Goal: Task Accomplishment & Management: Use online tool/utility

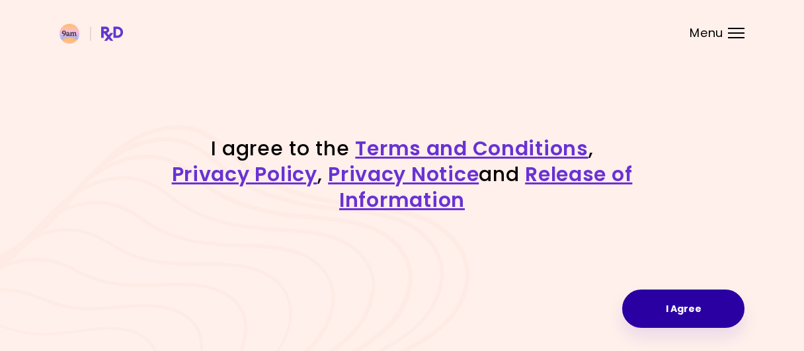
click at [653, 313] on button "I Agree" at bounding box center [683, 309] width 122 height 38
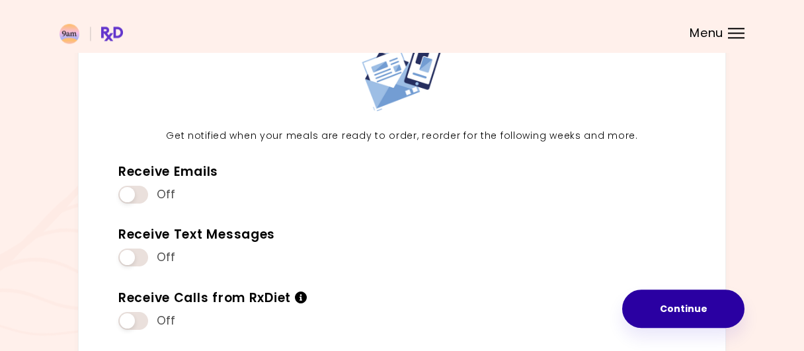
scroll to position [138, 0]
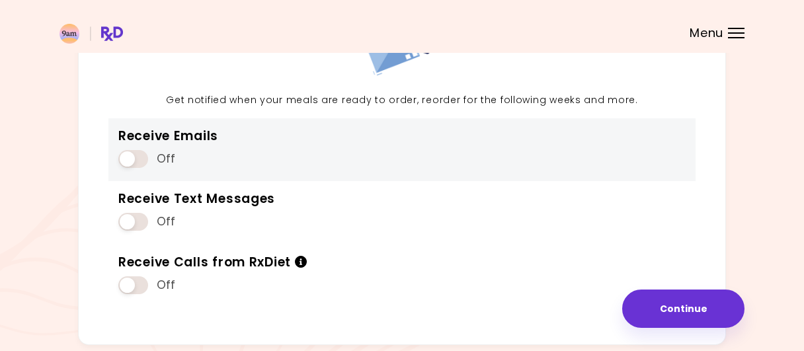
click at [146, 156] on span at bounding box center [133, 159] width 30 height 18
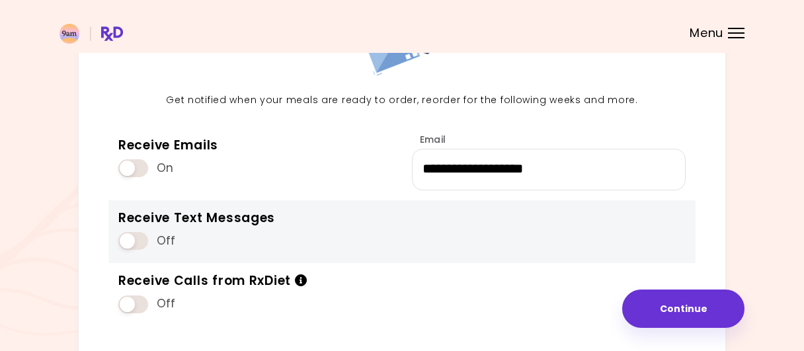
click at [149, 244] on div "Off" at bounding box center [196, 240] width 157 height 25
click at [144, 235] on span at bounding box center [133, 241] width 30 height 18
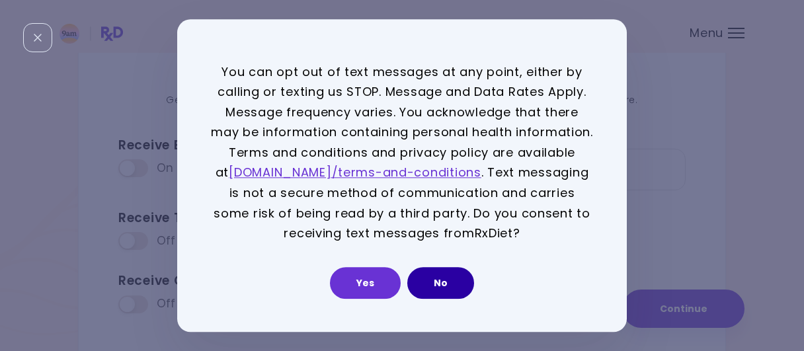
click at [437, 280] on button "No" at bounding box center [440, 283] width 67 height 32
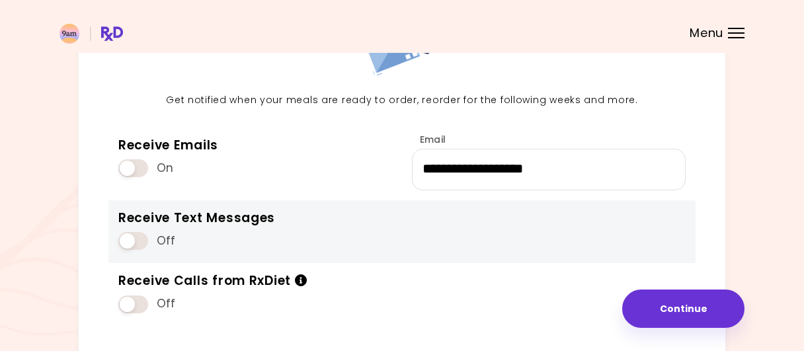
click at [132, 243] on span at bounding box center [133, 241] width 30 height 18
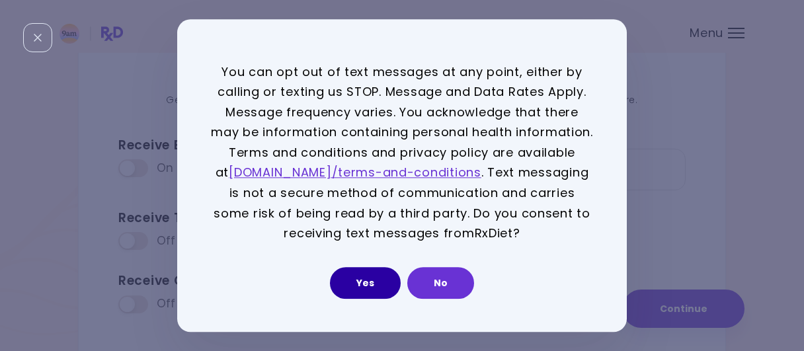
click at [360, 280] on button "Yes" at bounding box center [365, 283] width 71 height 32
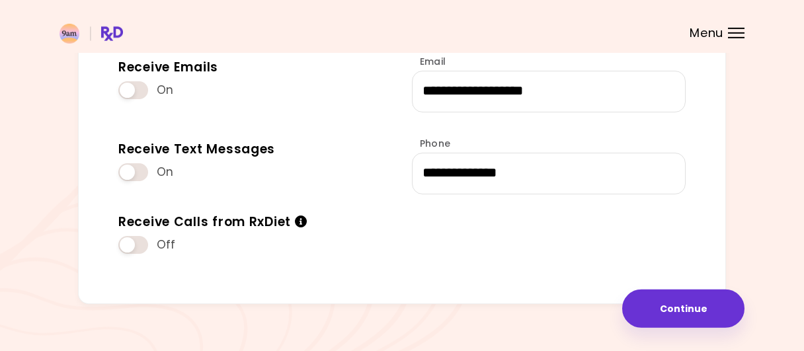
scroll to position [234, 0]
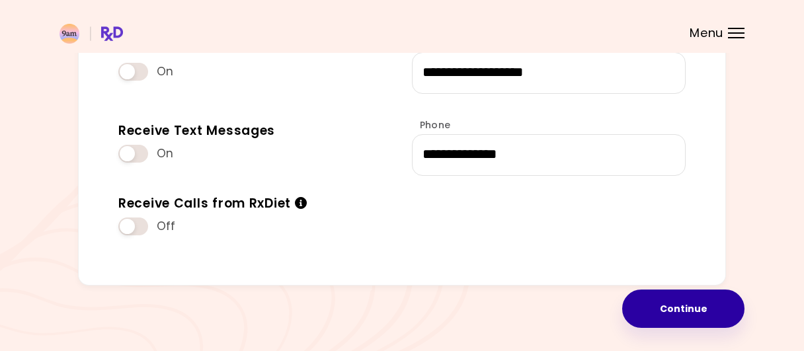
click at [673, 326] on button "Continue" at bounding box center [683, 309] width 122 height 38
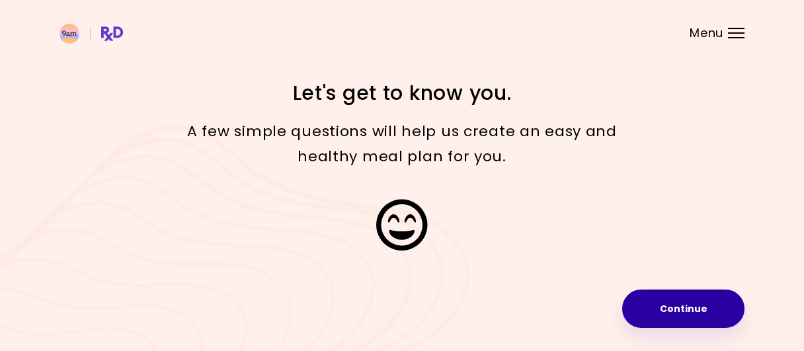
click at [653, 317] on button "Continue" at bounding box center [683, 309] width 122 height 38
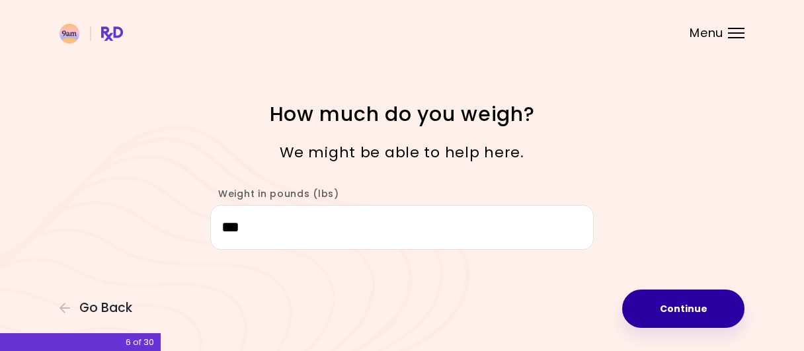
click at [704, 316] on button "Continue" at bounding box center [683, 309] width 122 height 38
select select "****"
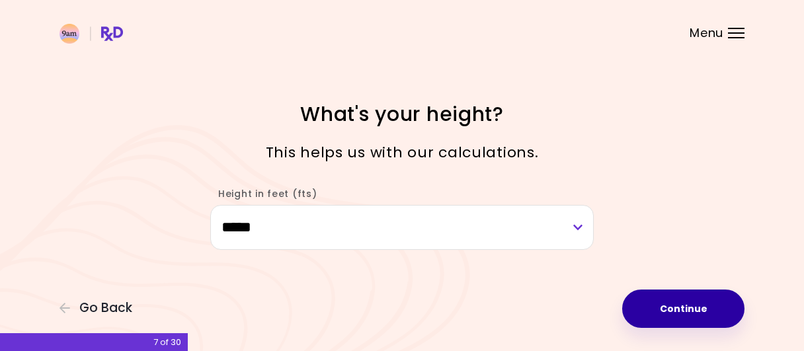
click at [703, 317] on button "Continue" at bounding box center [683, 309] width 122 height 38
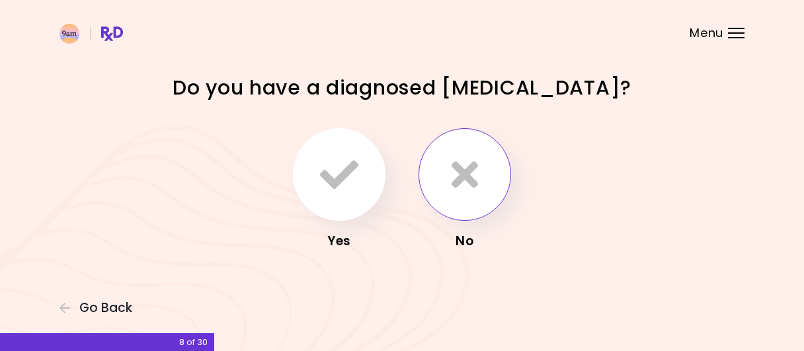
click at [473, 174] on icon "button" at bounding box center [465, 174] width 26 height 38
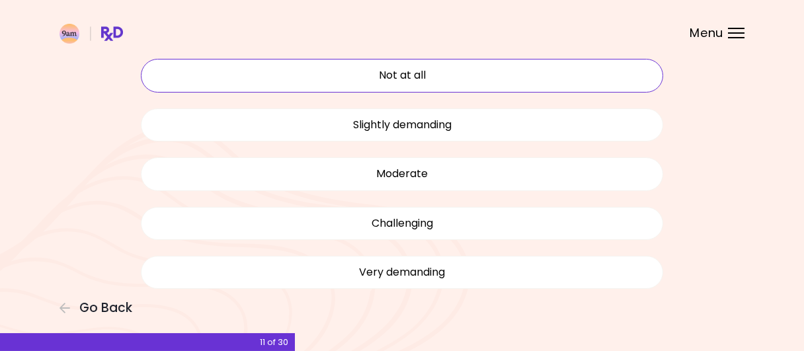
scroll to position [138, 0]
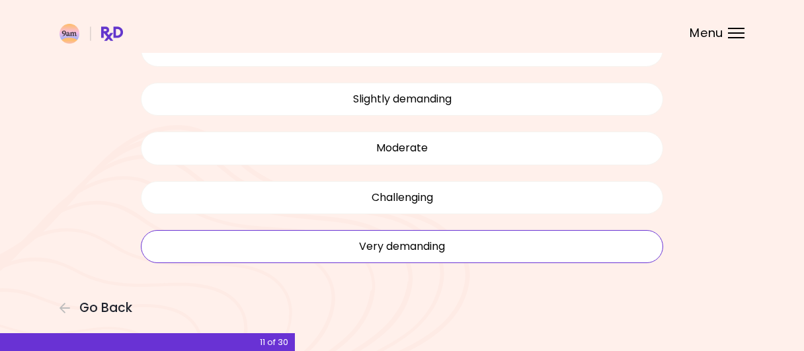
click at [487, 253] on button "Very demanding" at bounding box center [402, 246] width 522 height 33
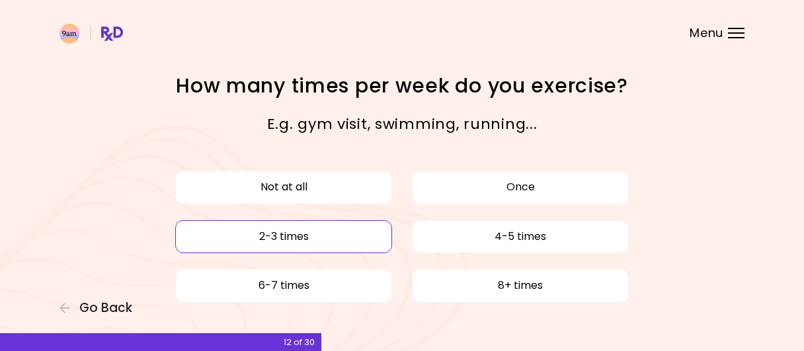
click at [357, 244] on button "2-3 times" at bounding box center [283, 236] width 217 height 33
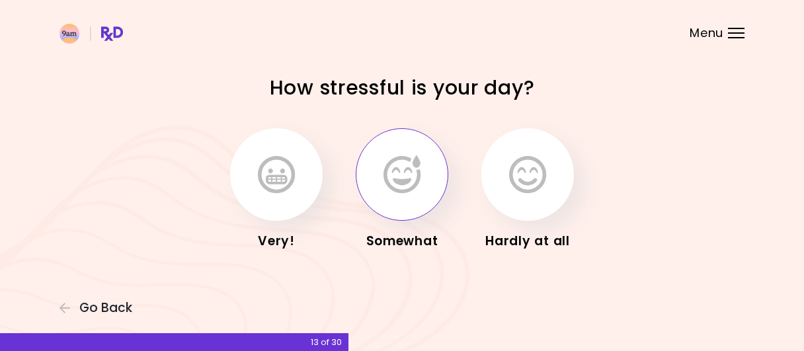
click at [419, 200] on button "button" at bounding box center [402, 174] width 93 height 93
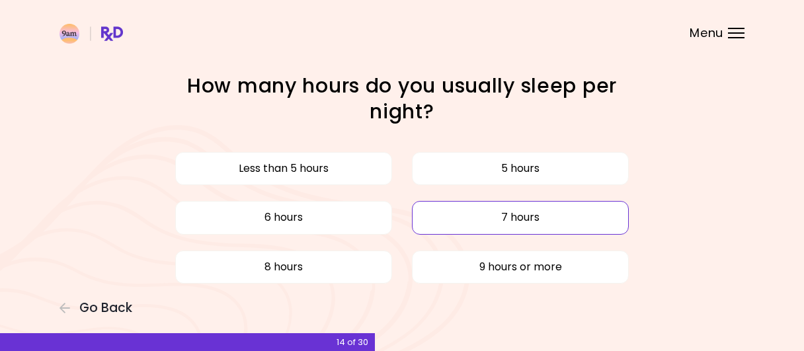
click at [466, 223] on button "7 hours" at bounding box center [520, 217] width 217 height 33
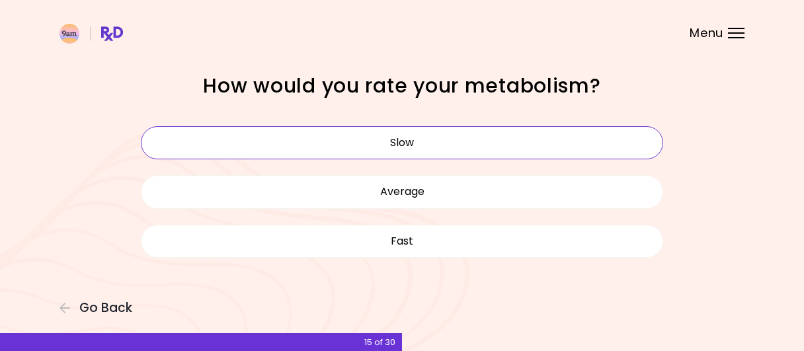
click at [415, 141] on button "Slow" at bounding box center [402, 142] width 522 height 33
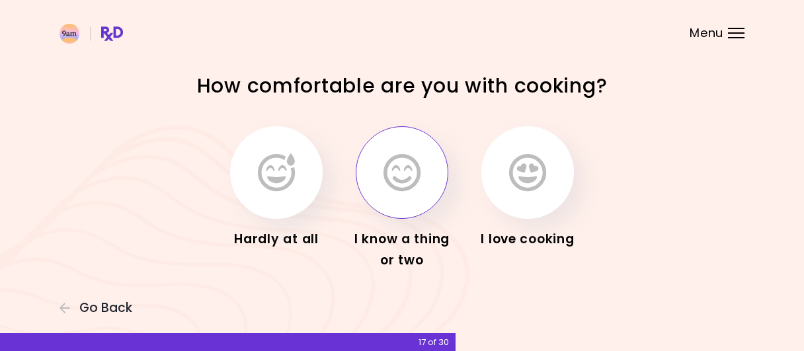
click at [396, 167] on icon "button" at bounding box center [401, 172] width 37 height 38
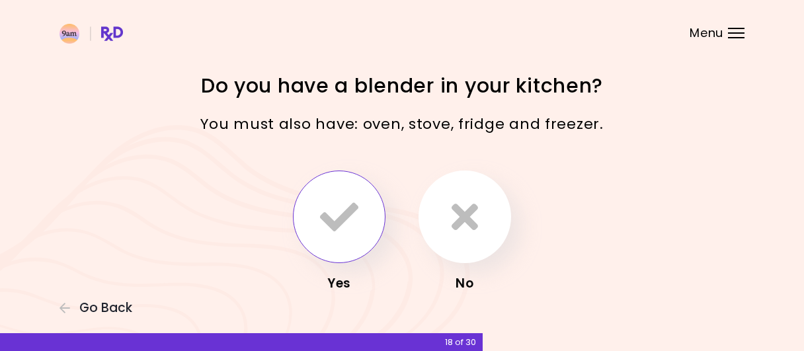
click at [350, 194] on button "button" at bounding box center [339, 217] width 93 height 93
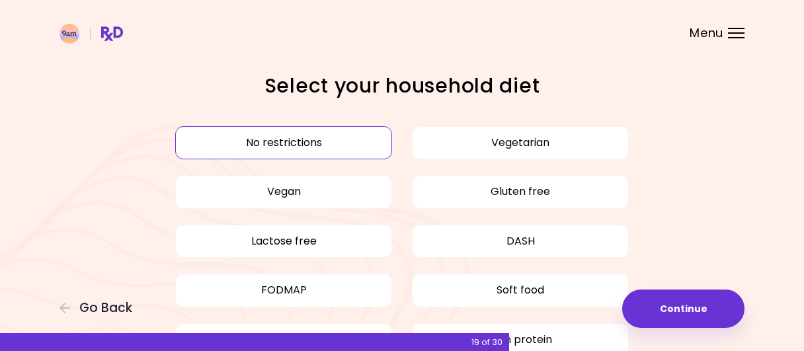
scroll to position [69, 0]
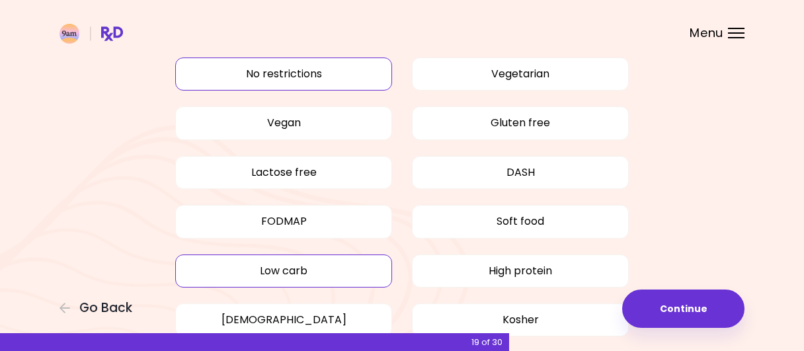
click at [322, 276] on button "Low carb" at bounding box center [283, 271] width 217 height 33
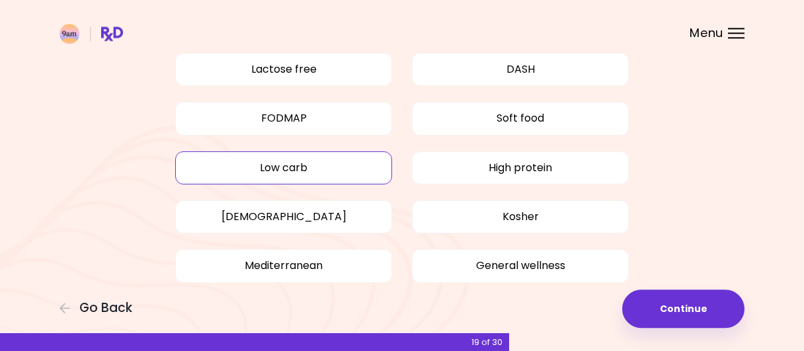
scroll to position [197, 0]
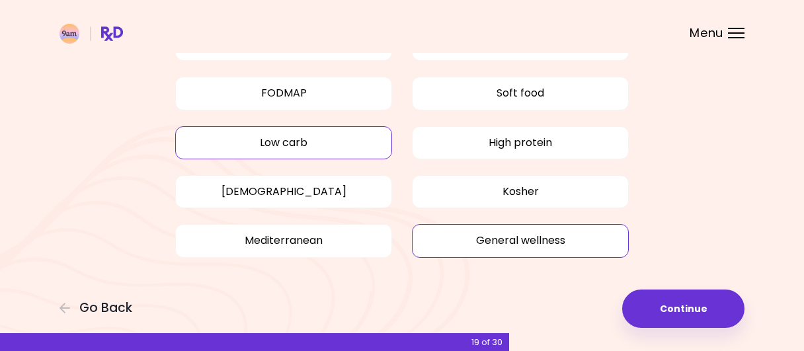
click at [602, 237] on button "General wellness" at bounding box center [520, 240] width 217 height 33
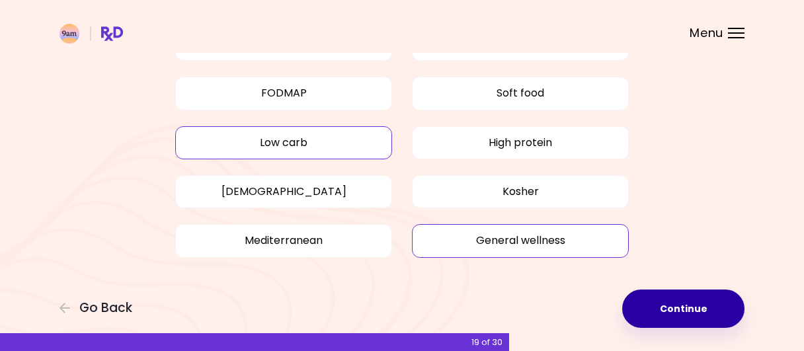
click at [664, 314] on button "Continue" at bounding box center [683, 309] width 122 height 38
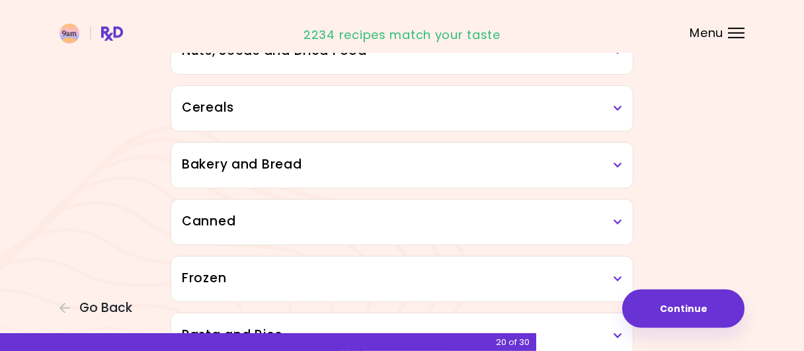
scroll to position [808, 0]
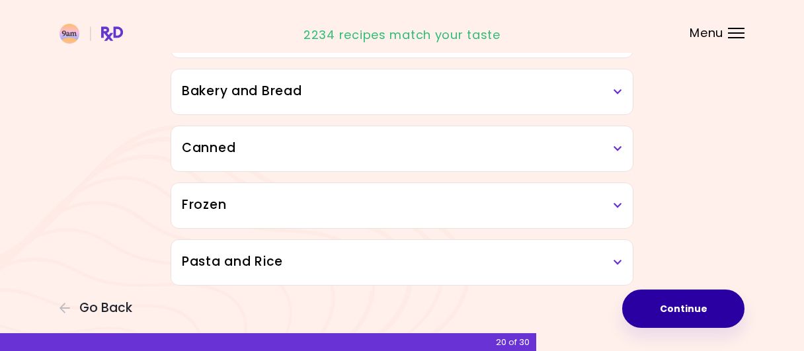
click at [697, 304] on button "Continue" at bounding box center [683, 309] width 122 height 38
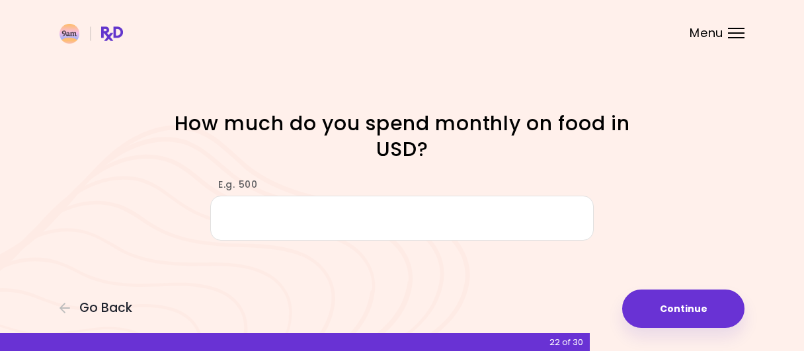
click at [299, 220] on input "E.g. 500" at bounding box center [401, 219] width 383 height 46
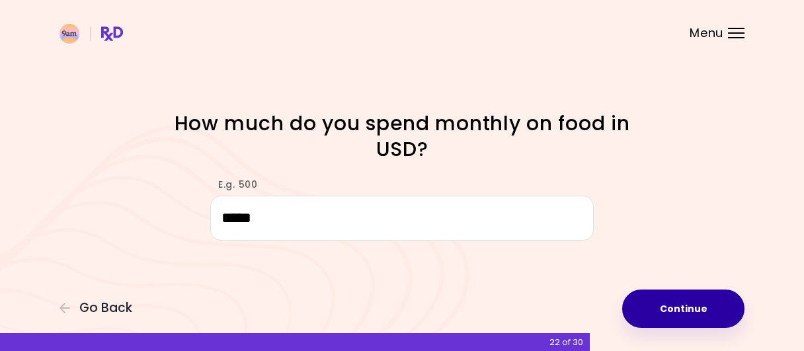
click at [696, 302] on button "Continue" at bounding box center [683, 309] width 122 height 38
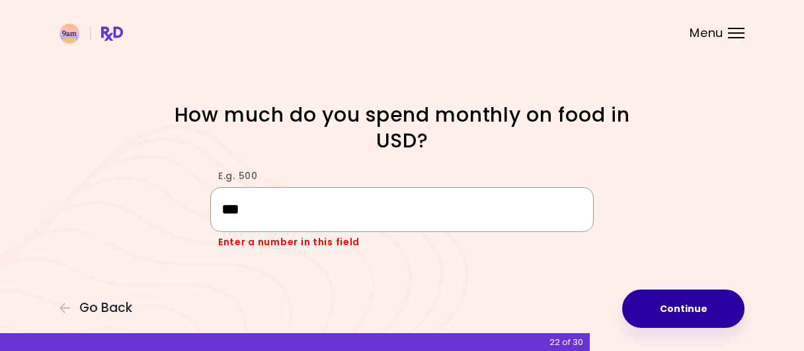
type input "***"
click at [707, 307] on button "Continue" at bounding box center [683, 309] width 122 height 38
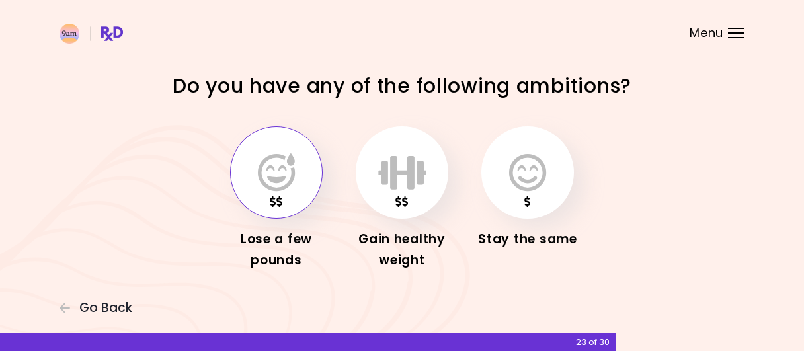
click at [274, 190] on icon "button" at bounding box center [276, 172] width 37 height 38
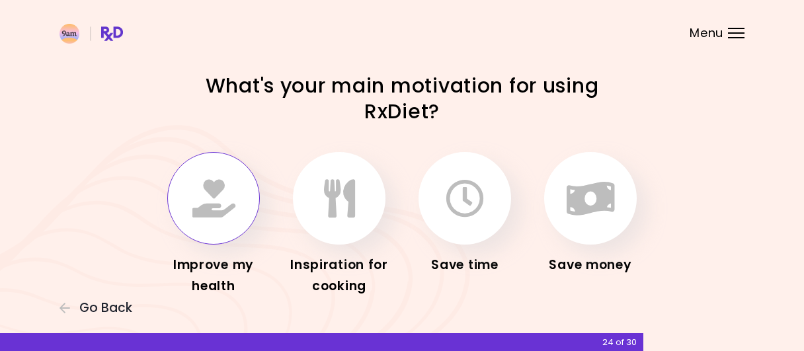
click at [227, 178] on button "button" at bounding box center [213, 198] width 93 height 93
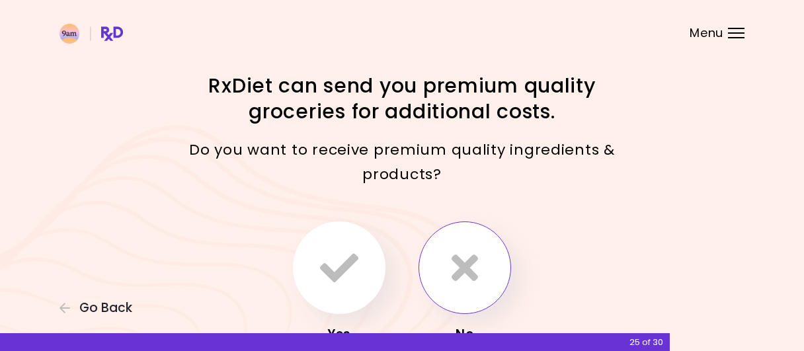
drag, startPoint x: 465, startPoint y: 268, endPoint x: 467, endPoint y: 274, distance: 7.1
click at [467, 274] on icon "button" at bounding box center [465, 268] width 26 height 38
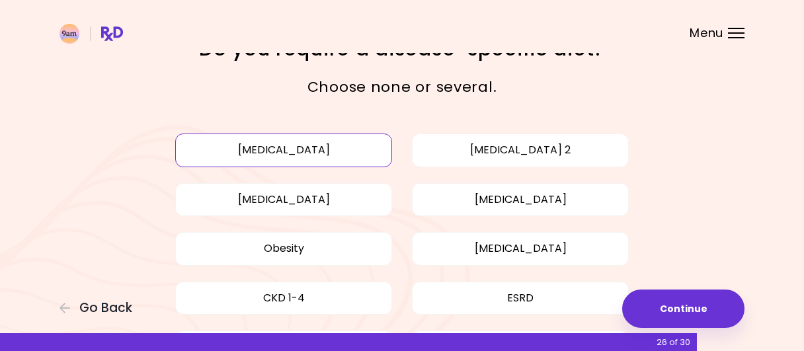
scroll to position [69, 0]
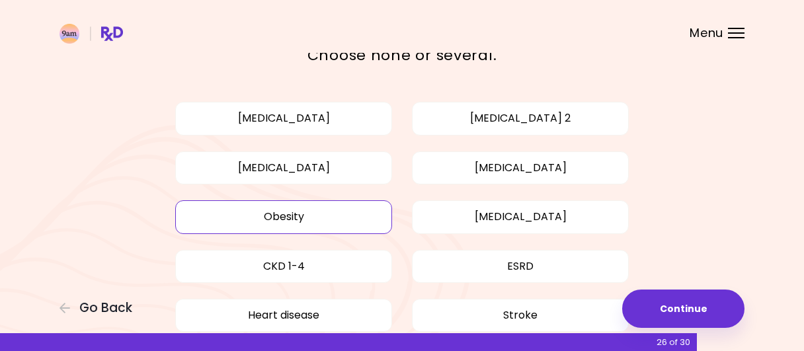
click at [325, 227] on button "Obesity" at bounding box center [283, 216] width 217 height 33
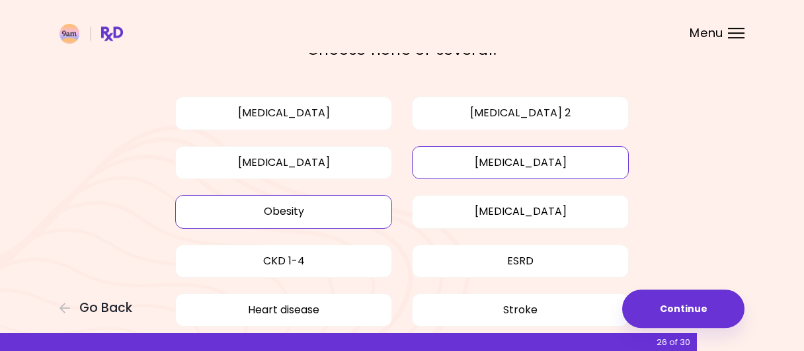
scroll to position [193, 0]
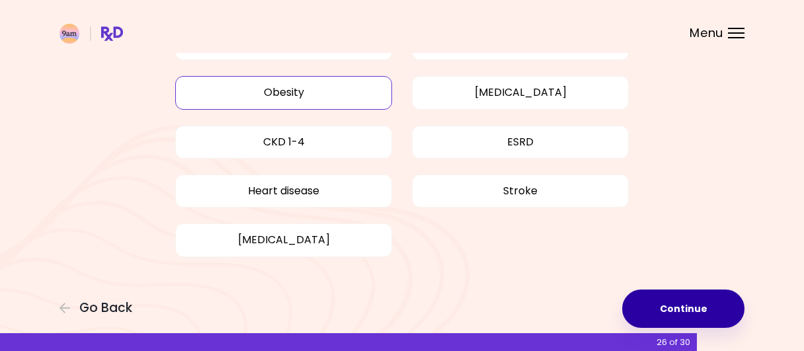
click at [658, 309] on button "Continue" at bounding box center [683, 309] width 122 height 38
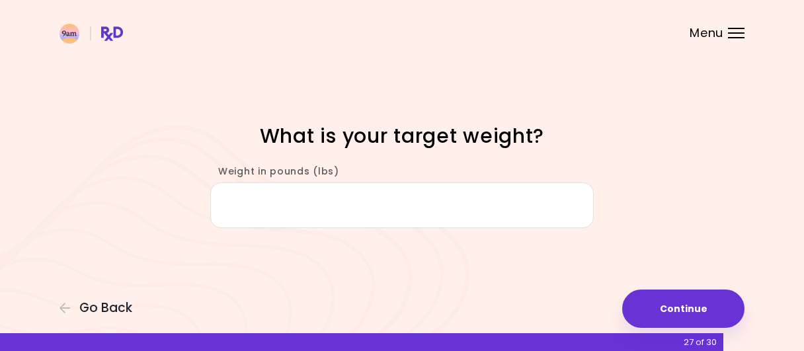
click at [458, 204] on input "Weight in pounds (lbs)" at bounding box center [401, 205] width 383 height 46
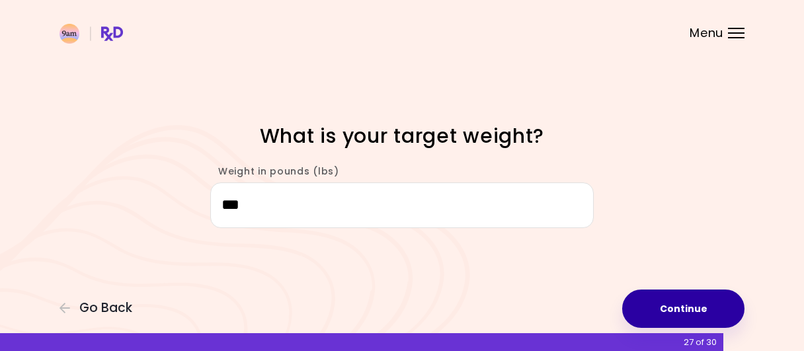
type input "***"
click at [653, 305] on button "Continue" at bounding box center [683, 309] width 122 height 38
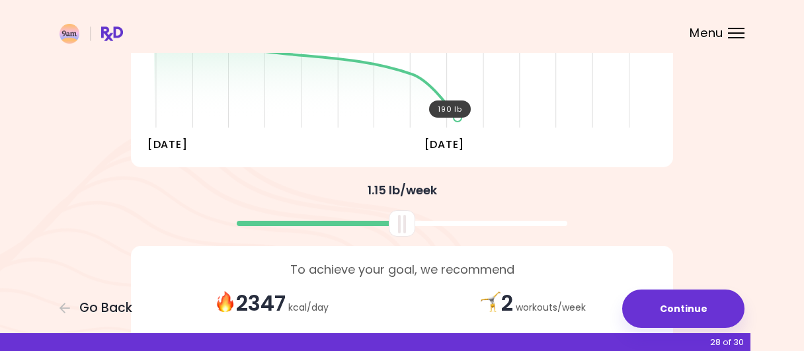
scroll to position [333, 0]
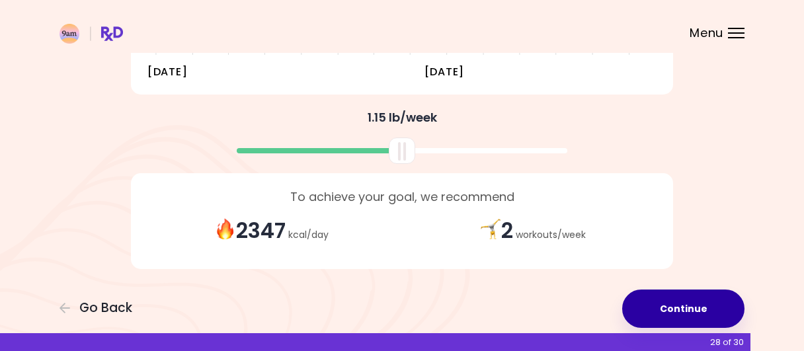
click at [653, 309] on button "Continue" at bounding box center [683, 309] width 122 height 38
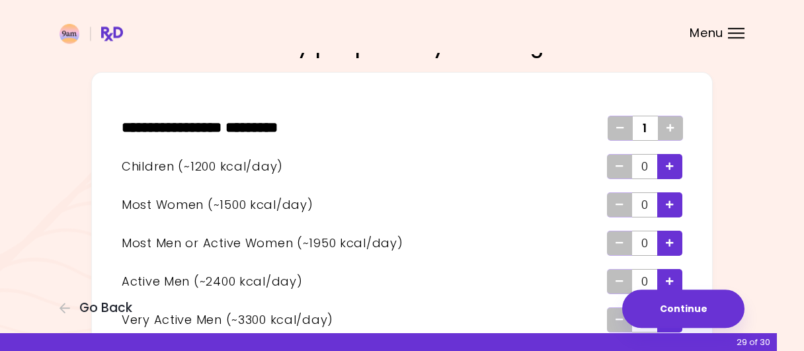
scroll to position [69, 0]
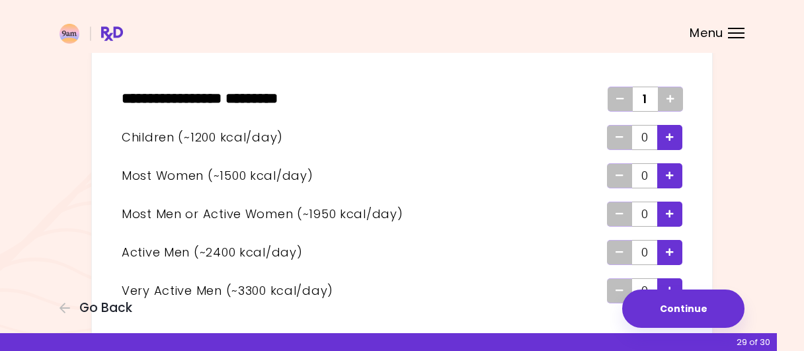
click at [626, 211] on div "Remove - Man or Active Woman" at bounding box center [619, 214] width 25 height 25
click at [660, 211] on div "Add - Man or Active Woman" at bounding box center [669, 214] width 25 height 25
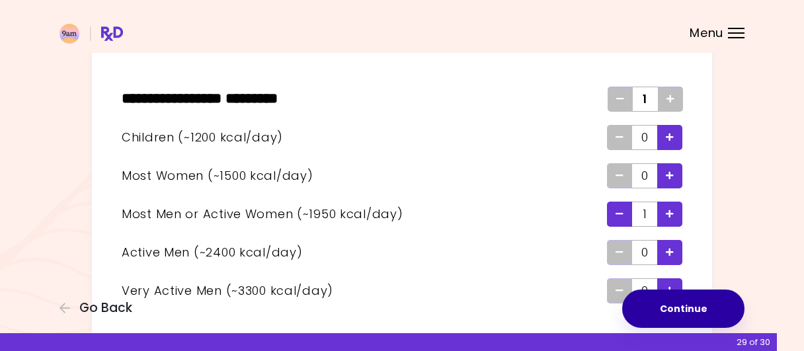
click at [675, 309] on button "Continue" at bounding box center [683, 309] width 122 height 38
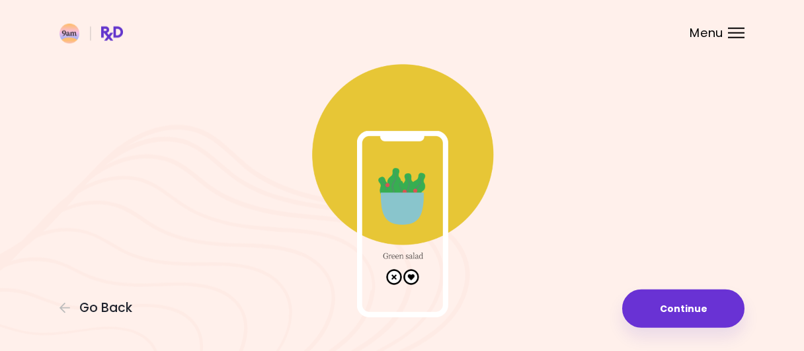
scroll to position [107, 0]
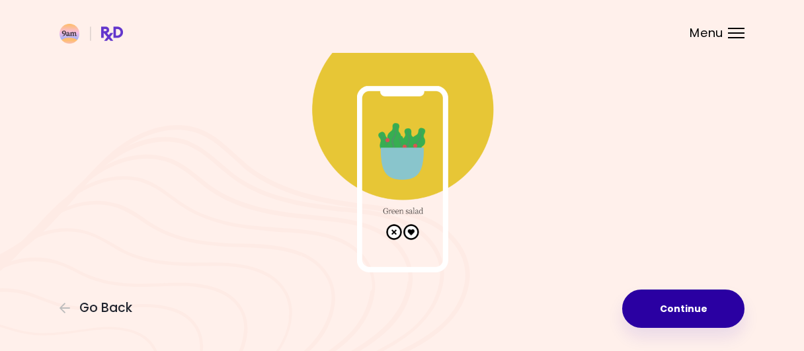
click at [705, 306] on button "Continue" at bounding box center [683, 309] width 122 height 38
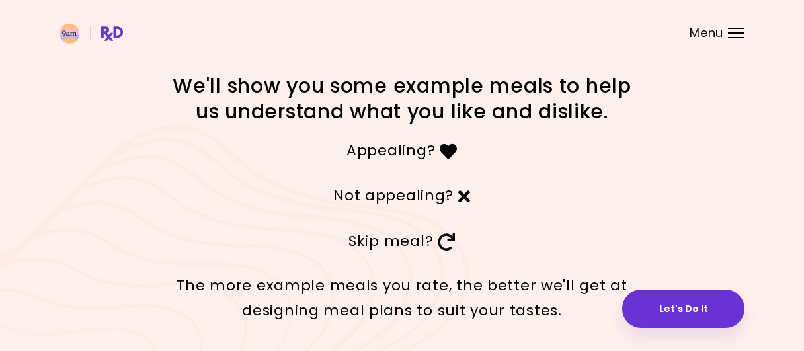
scroll to position [54, 0]
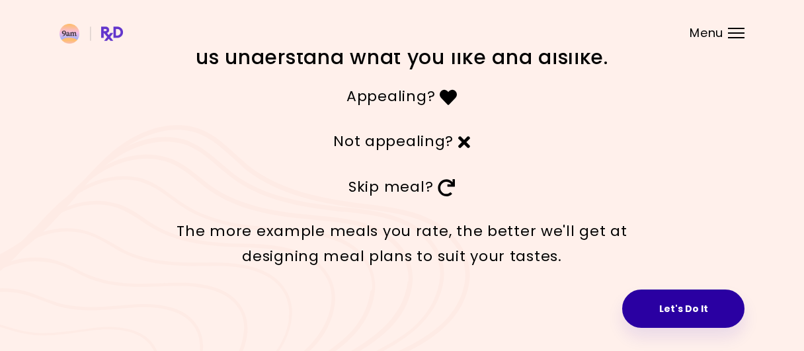
click at [714, 305] on button "Let's Do It" at bounding box center [683, 309] width 122 height 38
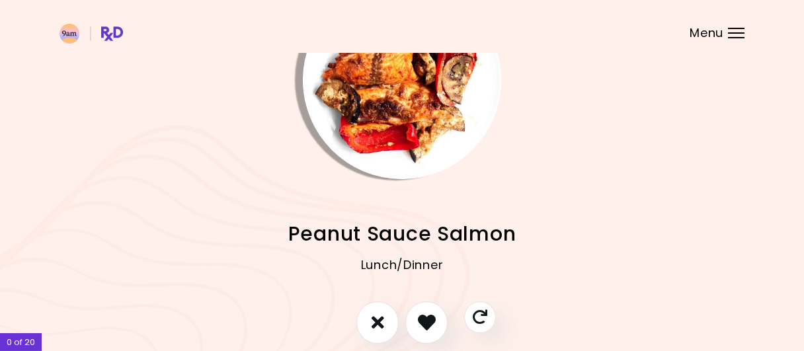
scroll to position [137, 0]
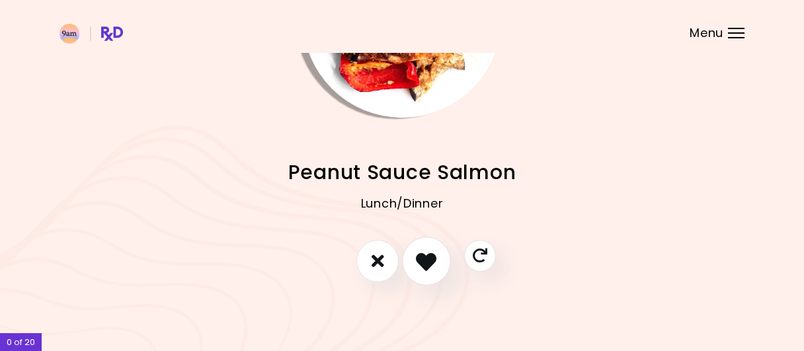
click at [432, 268] on icon "I like this recipe" at bounding box center [426, 261] width 20 height 20
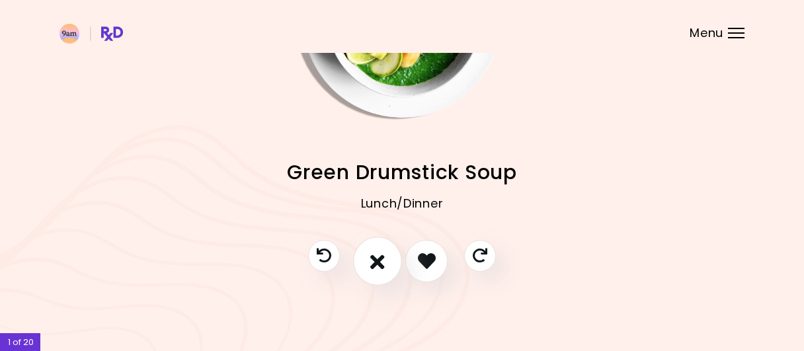
click at [379, 268] on icon "I don't like this recipe" at bounding box center [377, 261] width 15 height 20
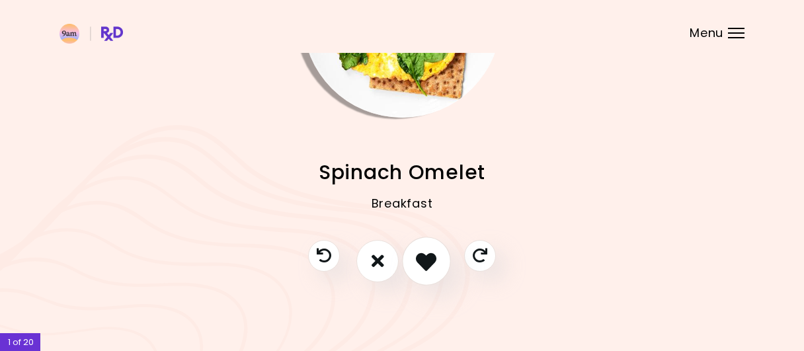
click at [430, 261] on icon "I like this recipe" at bounding box center [426, 261] width 20 height 20
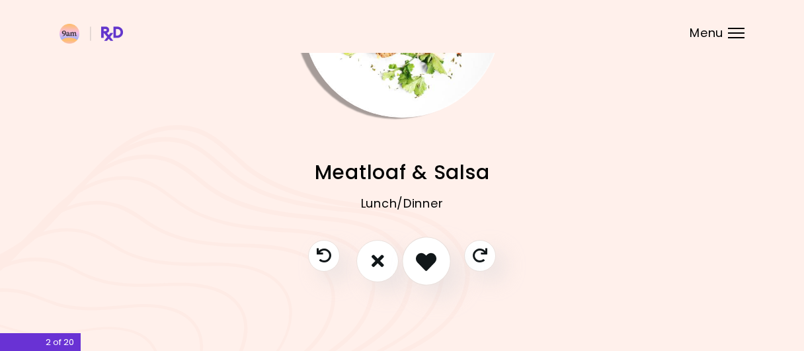
click at [429, 266] on icon "I like this recipe" at bounding box center [426, 261] width 20 height 20
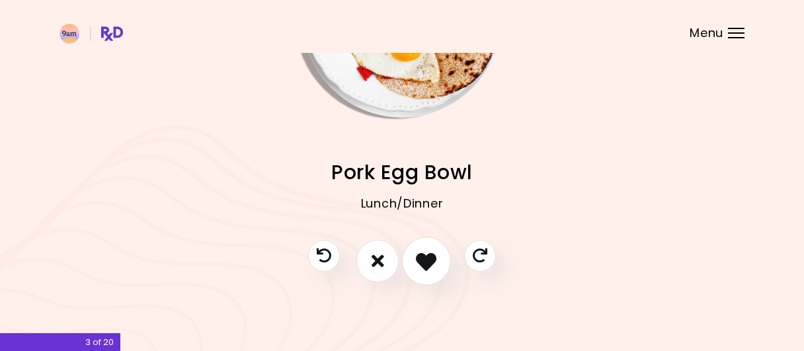
click at [432, 267] on icon "I like this recipe" at bounding box center [426, 261] width 20 height 20
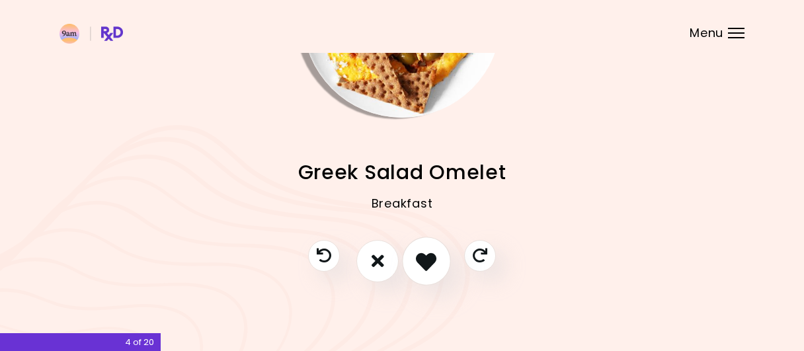
click at [431, 254] on icon "I like this recipe" at bounding box center [426, 261] width 20 height 20
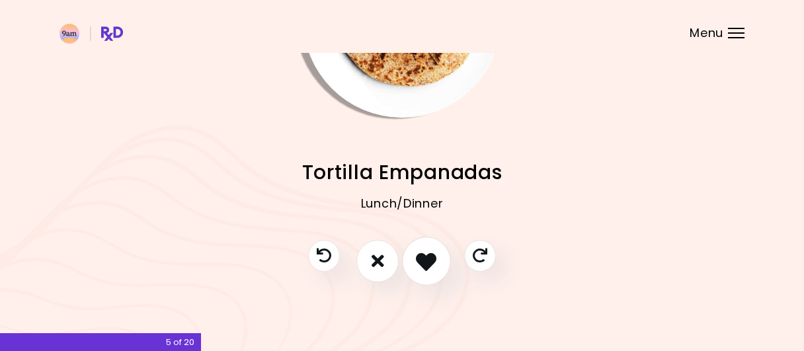
click at [422, 260] on icon "I like this recipe" at bounding box center [426, 261] width 20 height 20
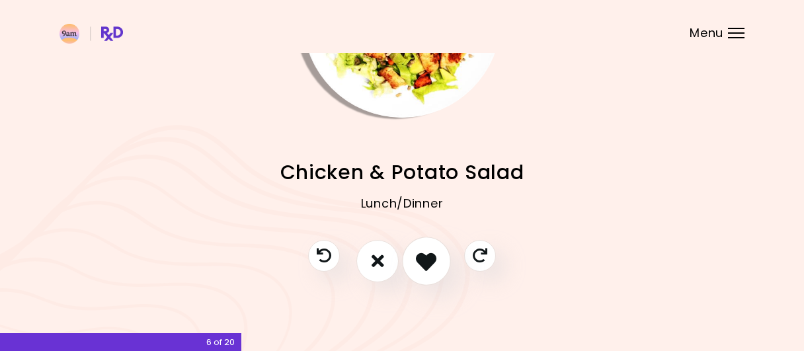
click at [424, 257] on icon "I like this recipe" at bounding box center [426, 261] width 20 height 20
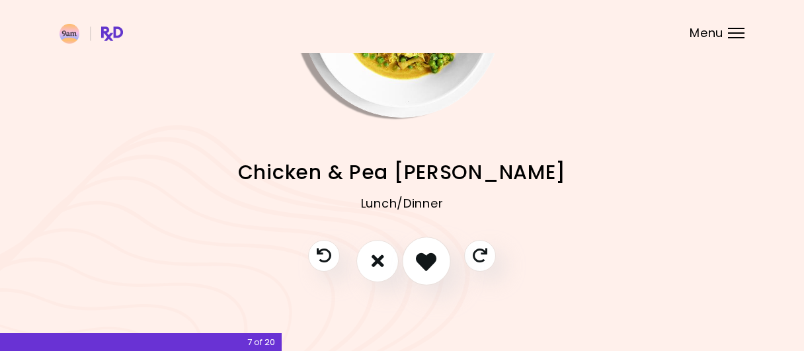
click at [422, 258] on icon "I like this recipe" at bounding box center [426, 261] width 20 height 20
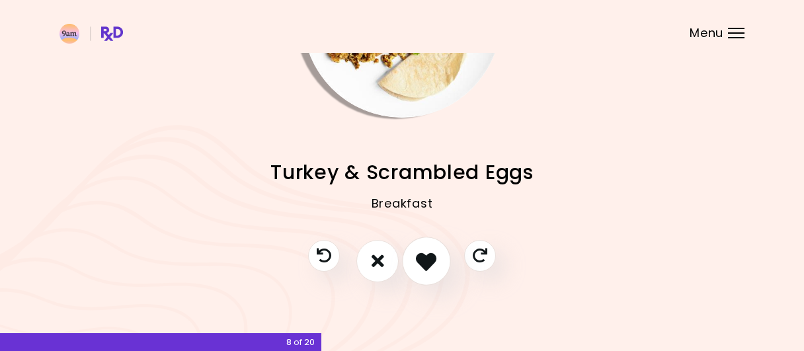
click at [423, 256] on icon "I like this recipe" at bounding box center [426, 261] width 20 height 20
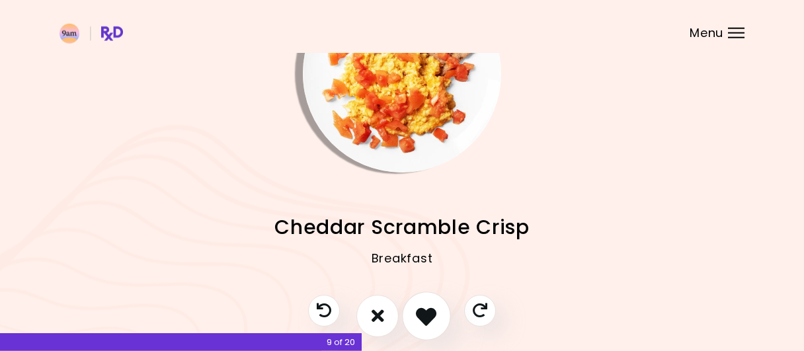
scroll to position [0, 0]
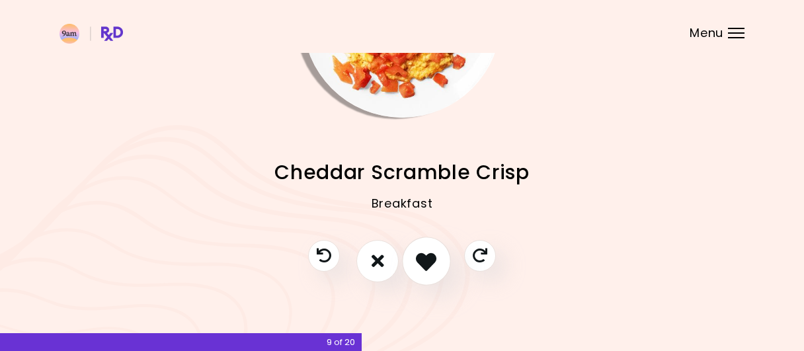
click at [428, 251] on icon "I like this recipe" at bounding box center [426, 261] width 20 height 20
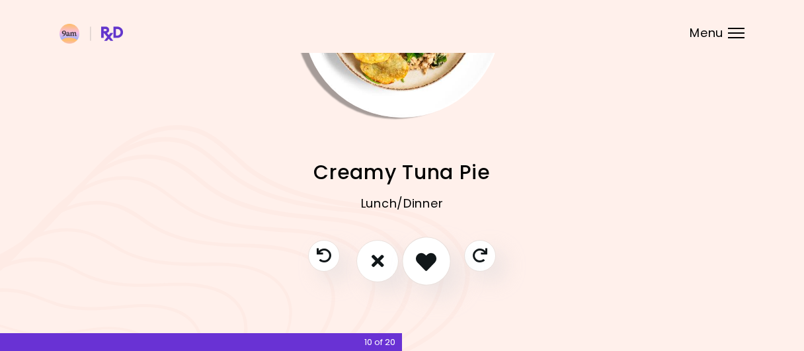
click at [426, 265] on icon "I like this recipe" at bounding box center [426, 261] width 20 height 20
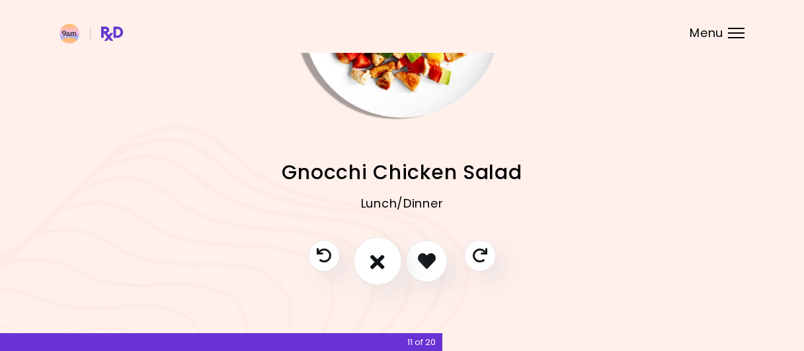
click at [381, 269] on icon "I don't like this recipe" at bounding box center [377, 261] width 15 height 20
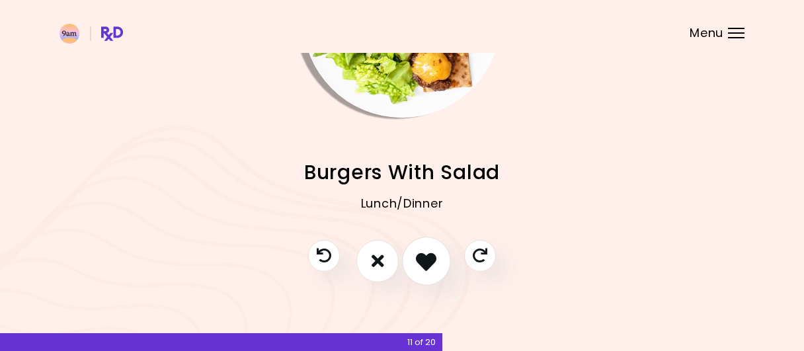
click at [430, 266] on icon "I like this recipe" at bounding box center [426, 261] width 20 height 20
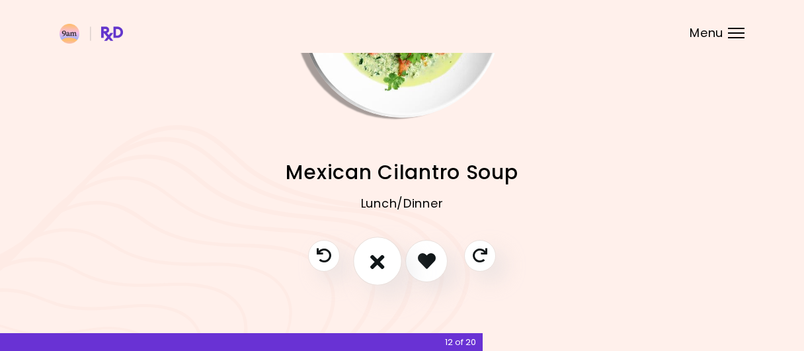
click at [383, 274] on button "I don't like this recipe" at bounding box center [377, 261] width 49 height 49
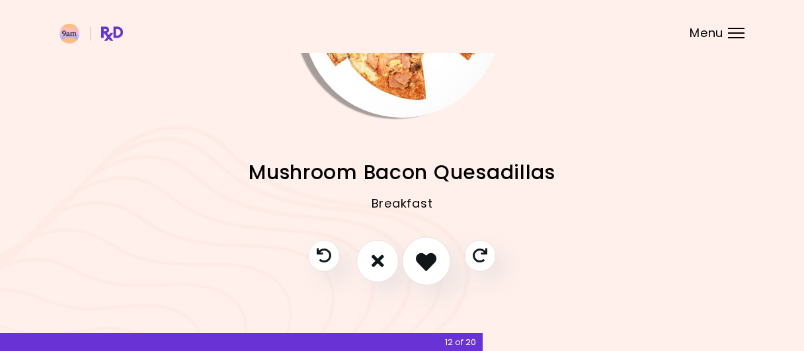
drag, startPoint x: 427, startPoint y: 264, endPoint x: 434, endPoint y: 266, distance: 7.7
click at [428, 264] on icon "I like this recipe" at bounding box center [426, 261] width 20 height 20
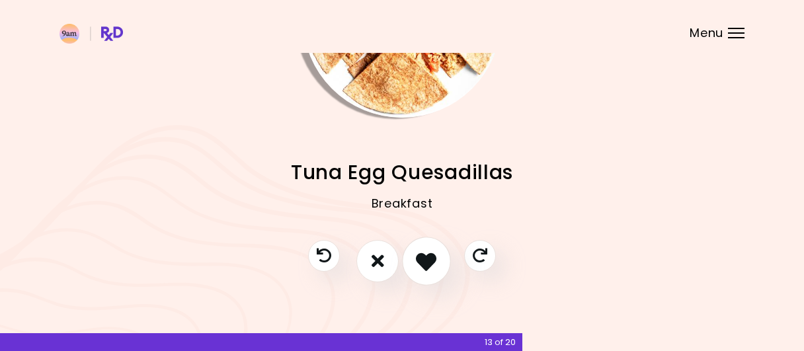
click at [441, 260] on button "I like this recipe" at bounding box center [426, 261] width 49 height 49
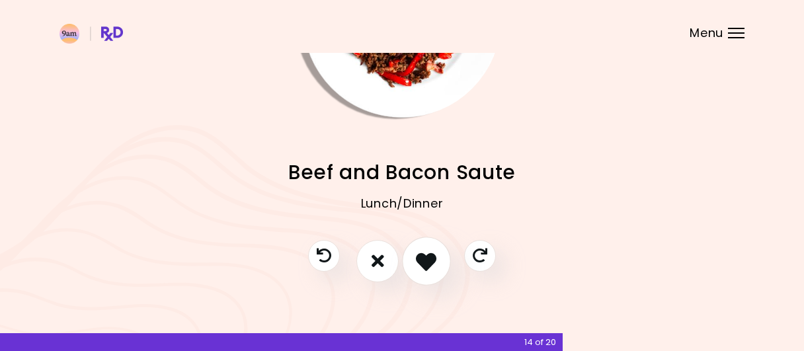
click at [431, 279] on button "I like this recipe" at bounding box center [426, 261] width 49 height 49
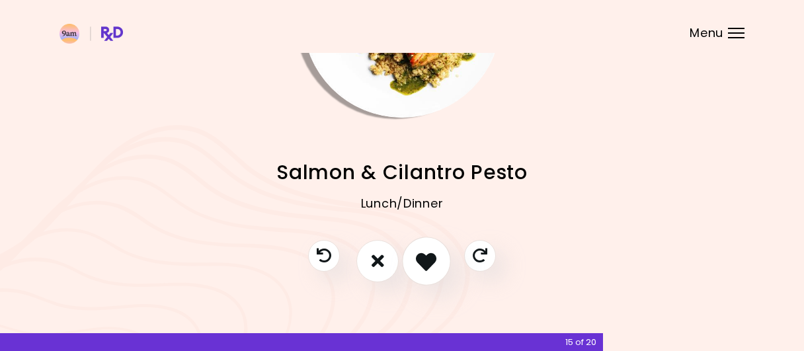
click at [441, 272] on button "I like this recipe" at bounding box center [426, 261] width 49 height 49
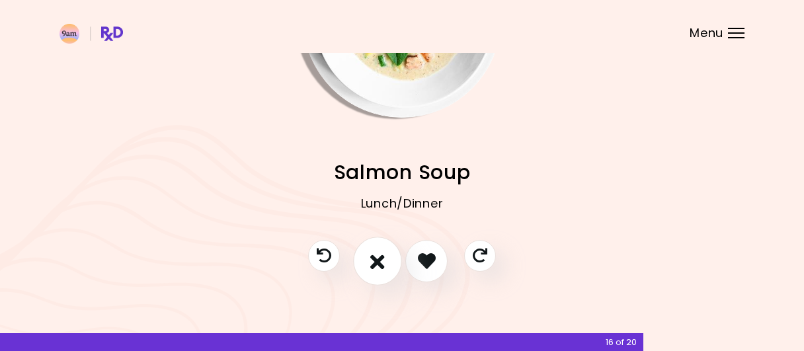
click at [379, 264] on icon "I don't like this recipe" at bounding box center [377, 261] width 15 height 20
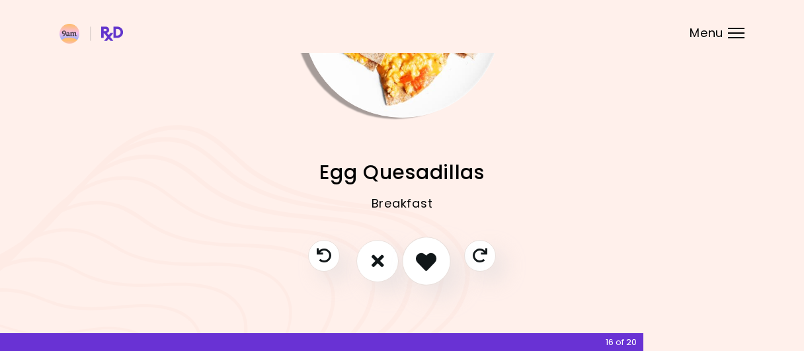
click at [436, 262] on icon "I like this recipe" at bounding box center [426, 261] width 20 height 20
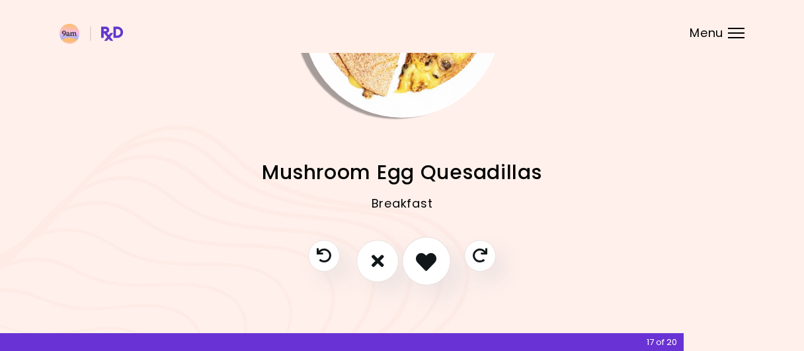
click at [428, 266] on icon "I like this recipe" at bounding box center [426, 261] width 20 height 20
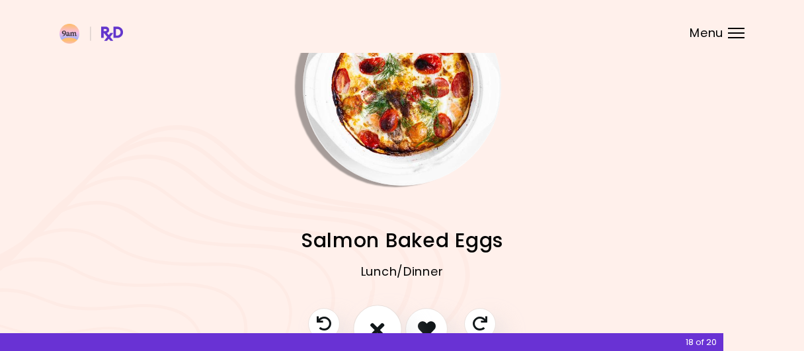
click at [382, 319] on icon "I don't like this recipe" at bounding box center [377, 329] width 15 height 20
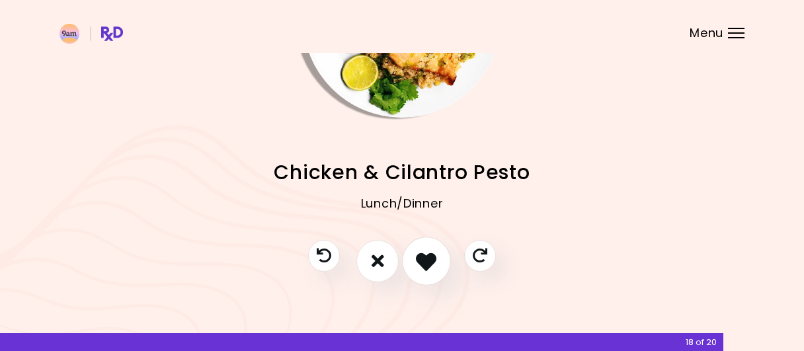
click at [430, 261] on icon "I like this recipe" at bounding box center [426, 261] width 20 height 20
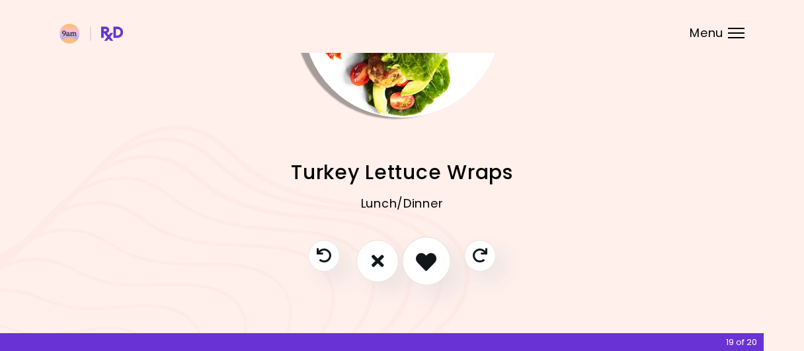
click at [427, 264] on icon "I like this recipe" at bounding box center [426, 261] width 20 height 20
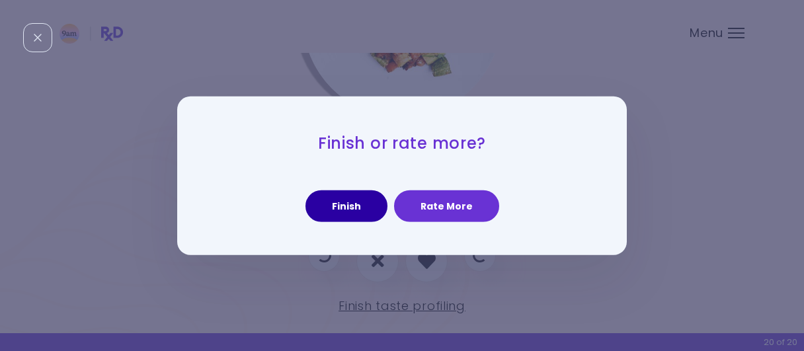
click at [361, 209] on button "Finish" at bounding box center [346, 206] width 82 height 32
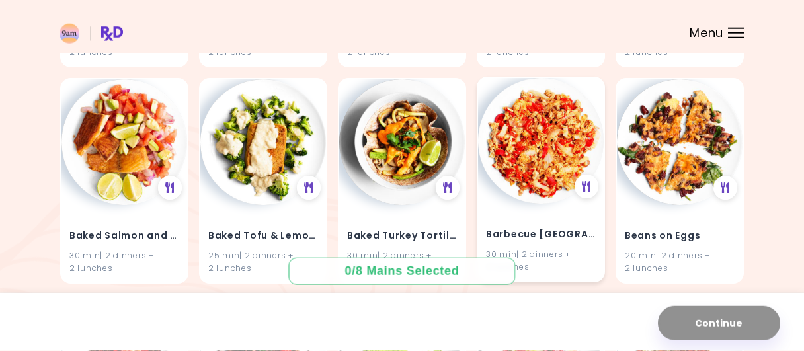
scroll to position [344, 0]
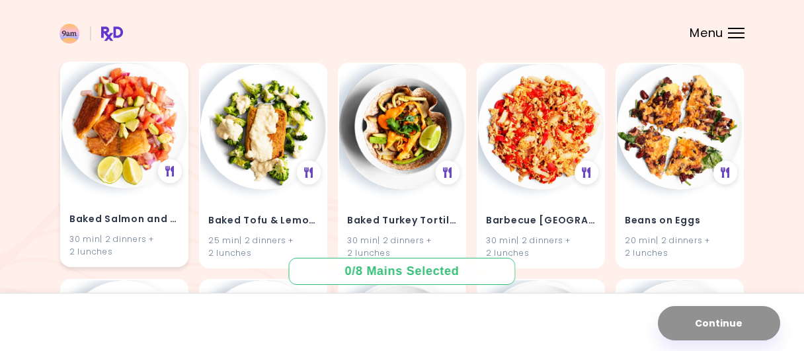
click at [167, 155] on img at bounding box center [124, 126] width 126 height 126
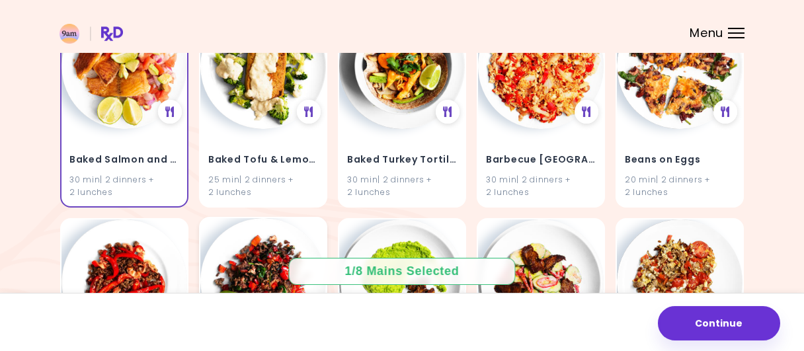
scroll to position [550, 0]
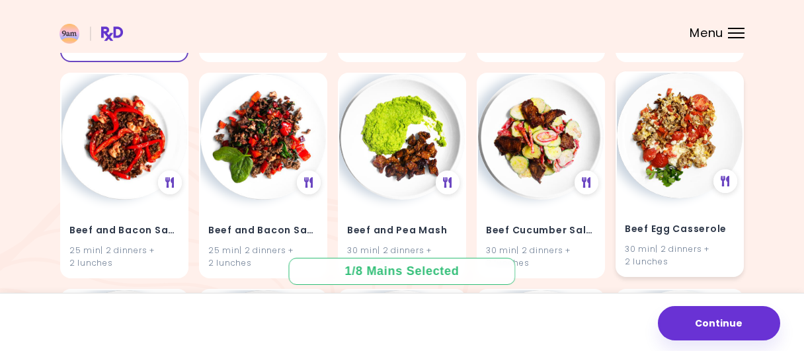
click at [655, 157] on img at bounding box center [680, 136] width 126 height 126
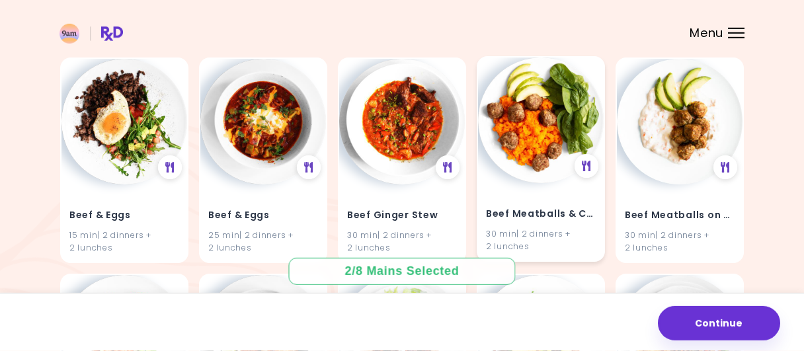
scroll to position [825, 0]
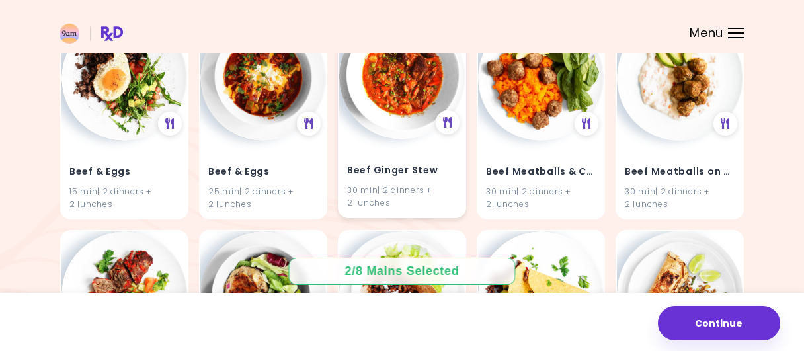
click at [414, 133] on img at bounding box center [402, 77] width 126 height 126
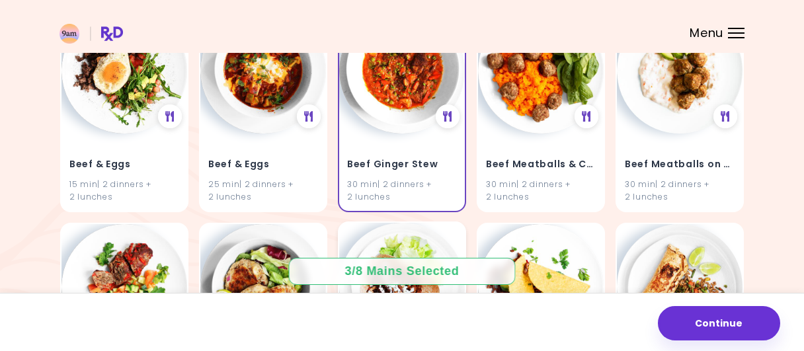
scroll to position [963, 0]
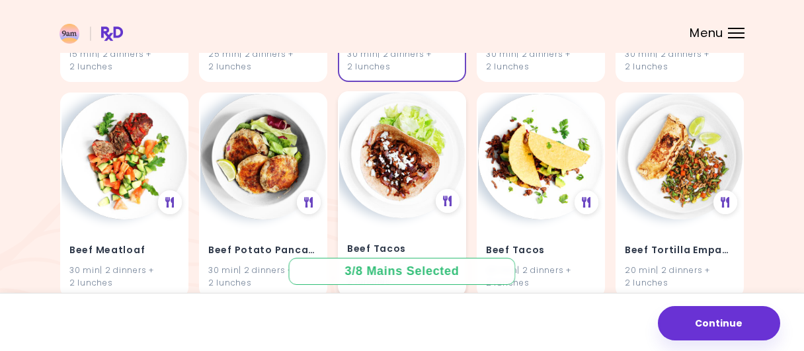
click at [391, 194] on img at bounding box center [402, 156] width 126 height 126
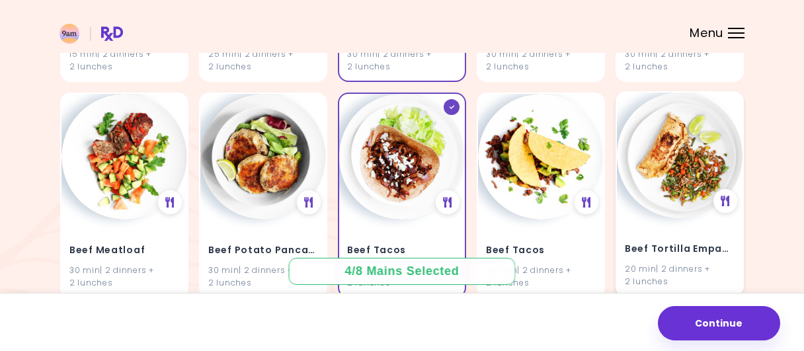
click at [671, 200] on img at bounding box center [680, 156] width 126 height 126
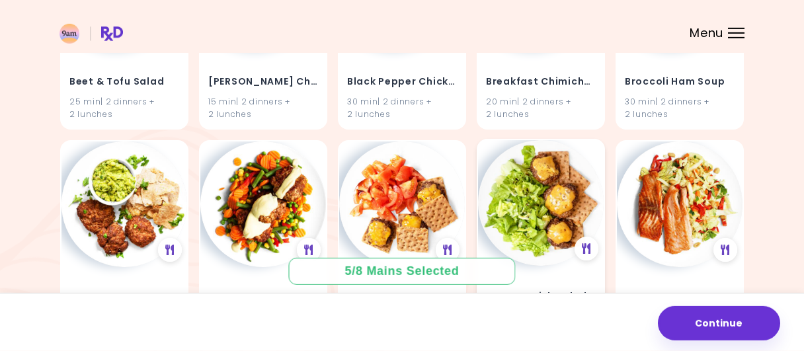
scroll to position [1375, 0]
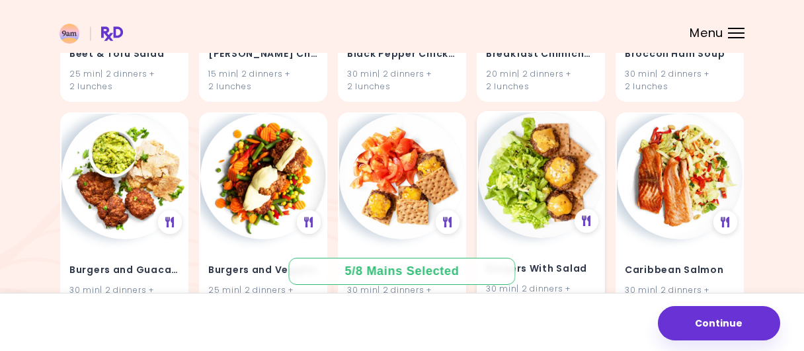
click at [520, 169] on img at bounding box center [541, 175] width 126 height 126
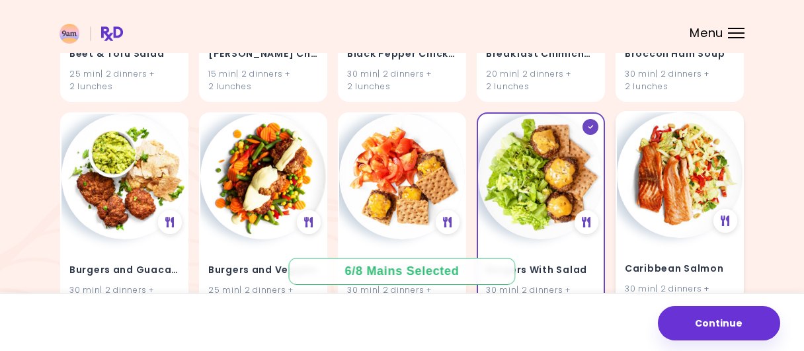
click at [646, 178] on img at bounding box center [680, 175] width 126 height 126
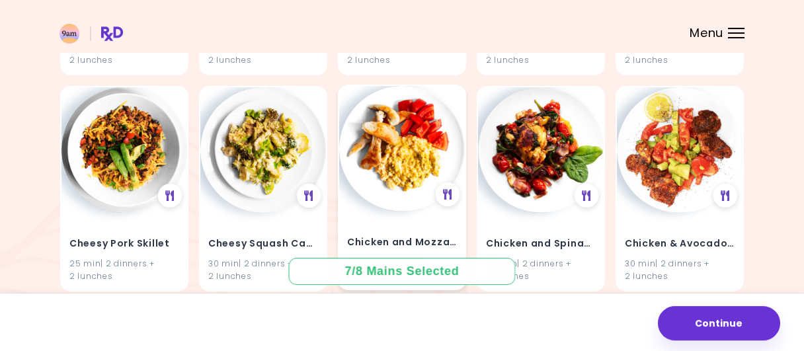
scroll to position [2269, 0]
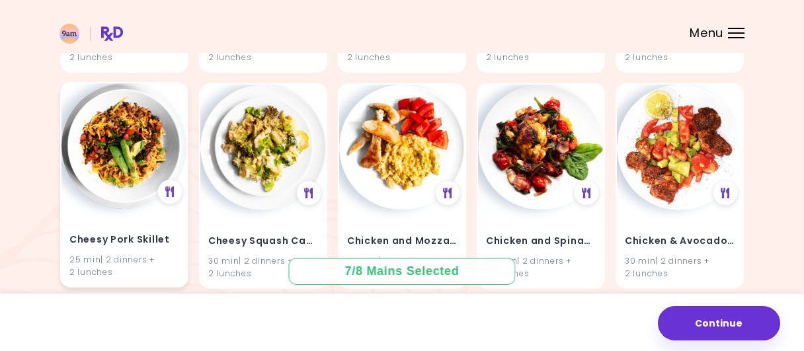
click at [147, 139] on img at bounding box center [124, 146] width 126 height 126
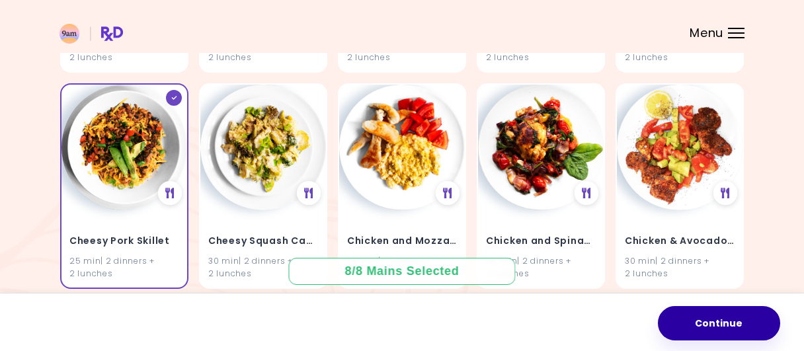
click at [682, 322] on button "Continue" at bounding box center [719, 323] width 122 height 34
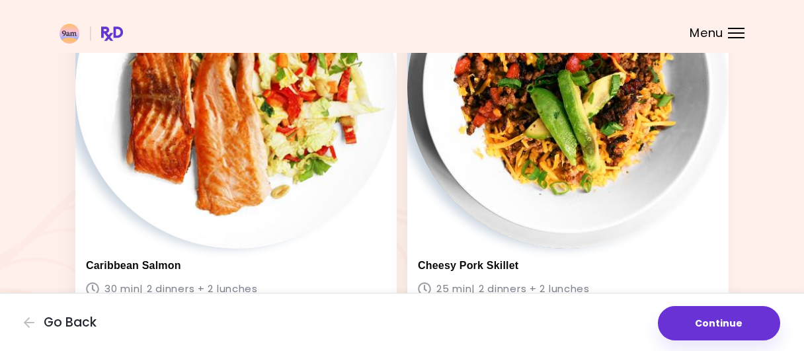
scroll to position [1452, 0]
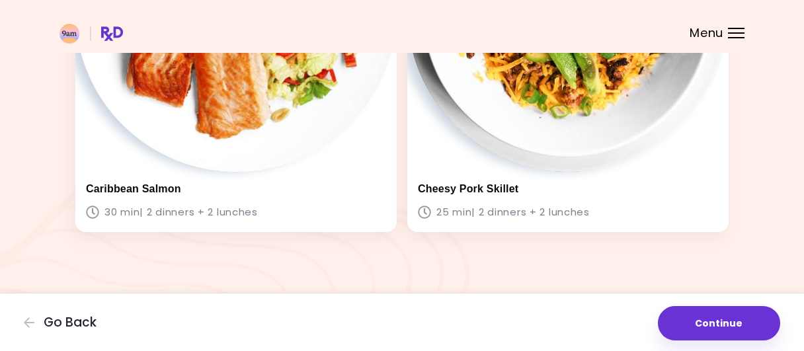
click at [717, 327] on button "Continue" at bounding box center [719, 323] width 122 height 34
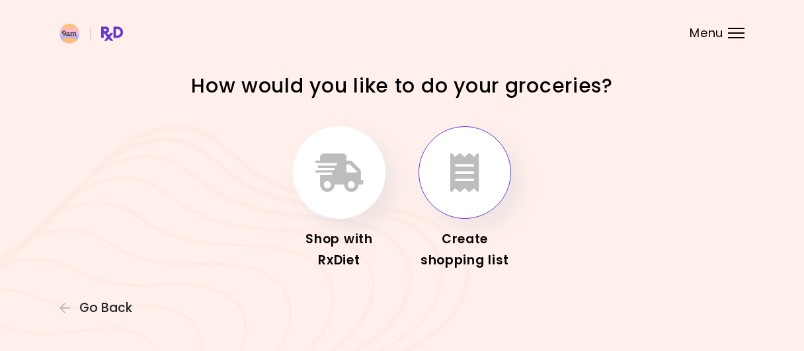
click at [464, 178] on icon "button" at bounding box center [464, 172] width 29 height 38
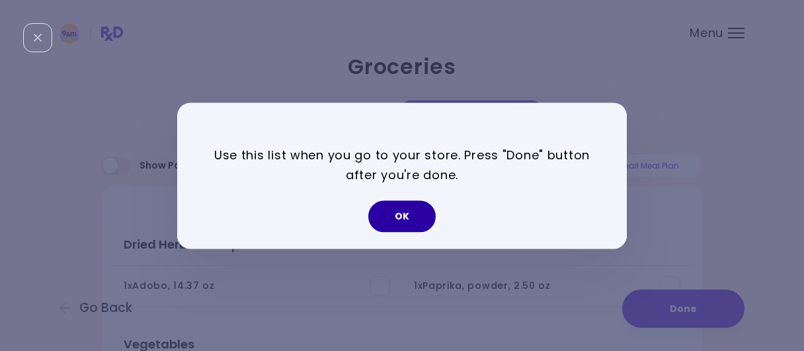
click at [409, 216] on button "OK" at bounding box center [401, 216] width 67 height 32
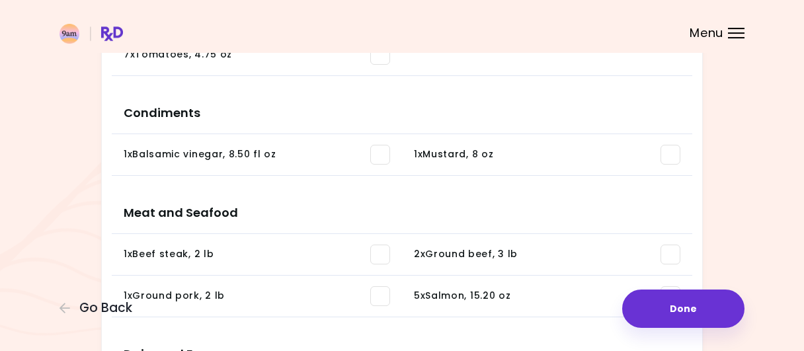
scroll to position [550, 0]
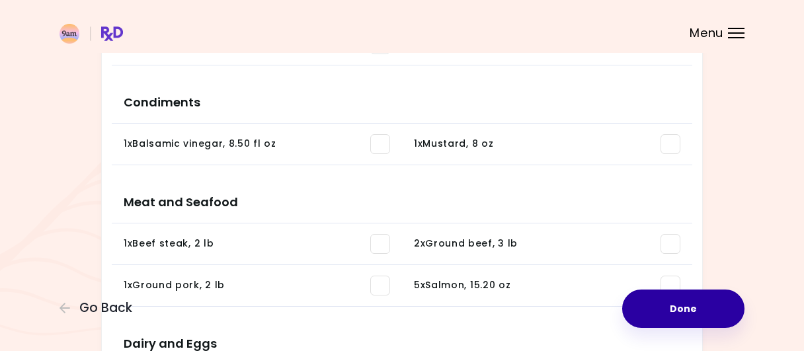
click at [688, 309] on button "Done" at bounding box center [683, 309] width 122 height 38
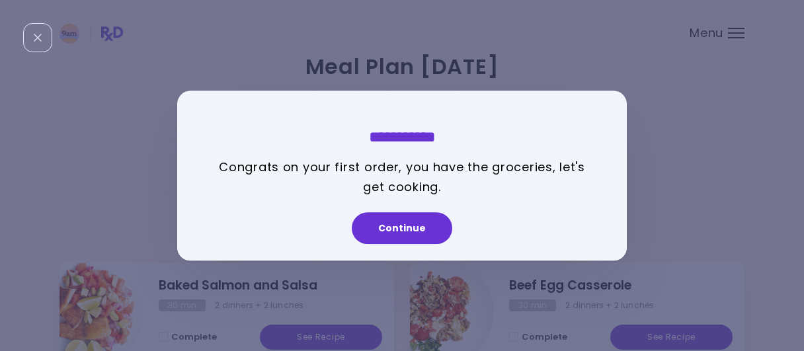
click at [432, 227] on button "Continue" at bounding box center [402, 228] width 100 height 32
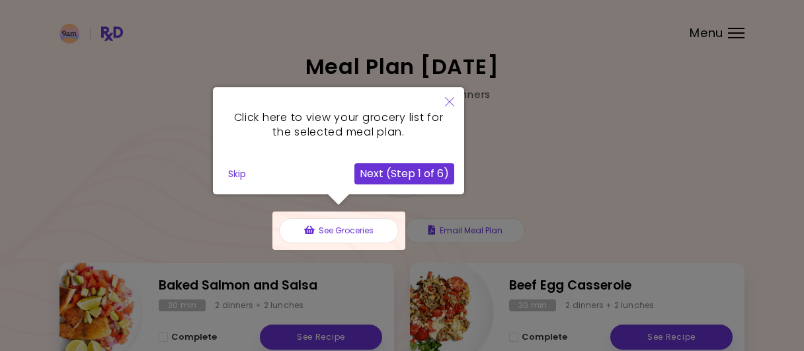
click at [452, 99] on icon "Close" at bounding box center [449, 101] width 9 height 9
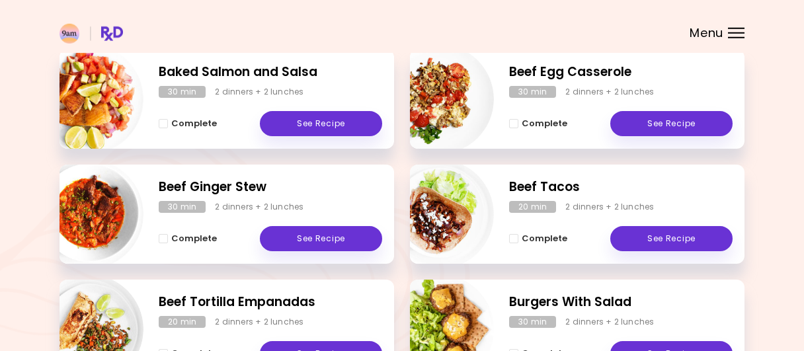
scroll to position [153, 0]
